Goal: Find specific page/section: Find specific page/section

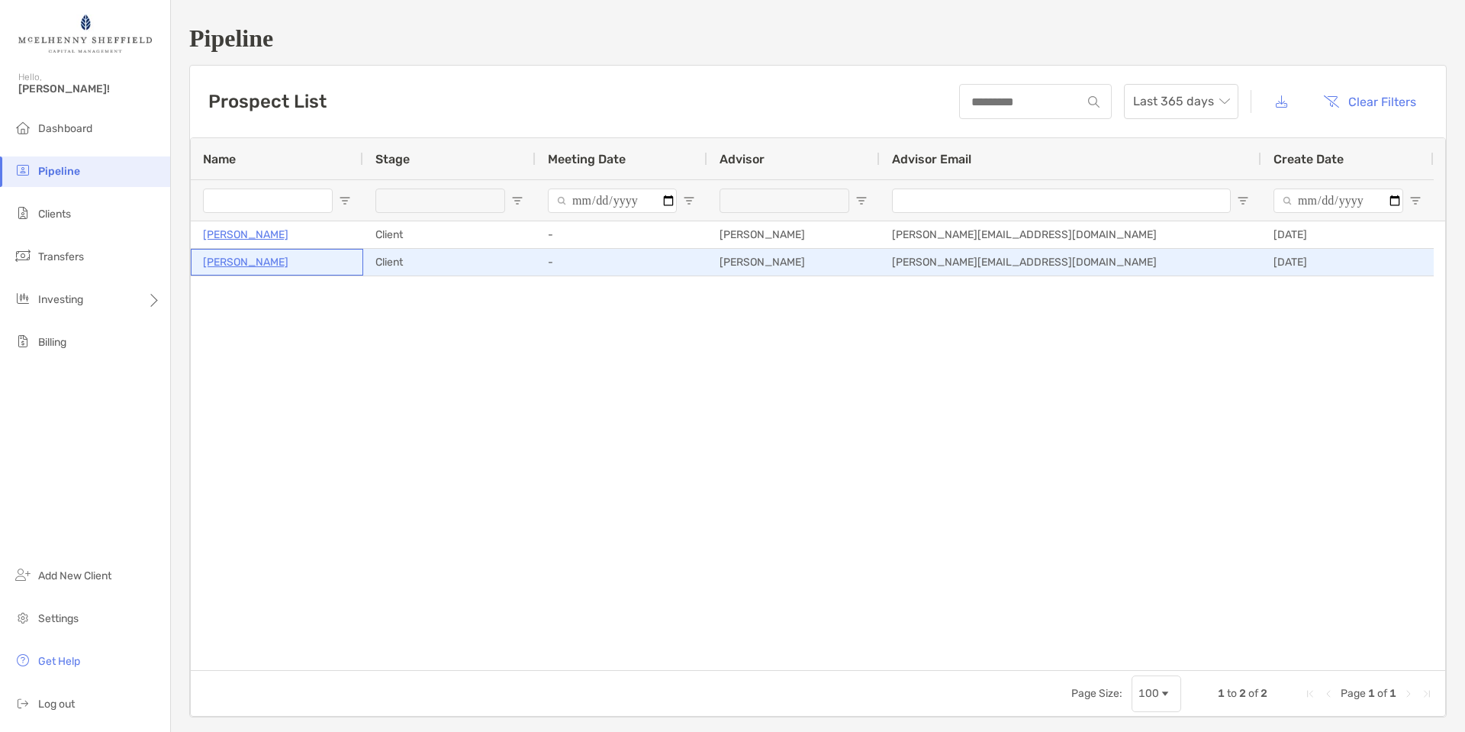
click at [237, 263] on p "[PERSON_NAME]" at bounding box center [245, 261] width 85 height 19
click at [236, 265] on p "[PERSON_NAME]" at bounding box center [245, 261] width 85 height 19
